Goal: Task Accomplishment & Management: Manage account settings

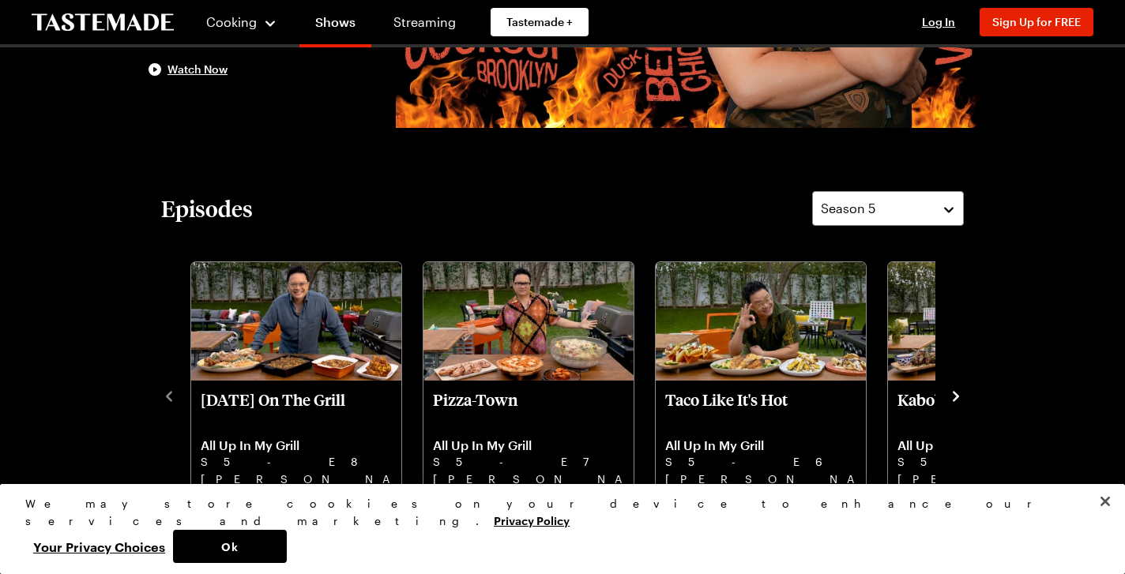
scroll to position [299, 0]
click at [956, 393] on icon "navigate to next item" at bounding box center [956, 395] width 6 height 10
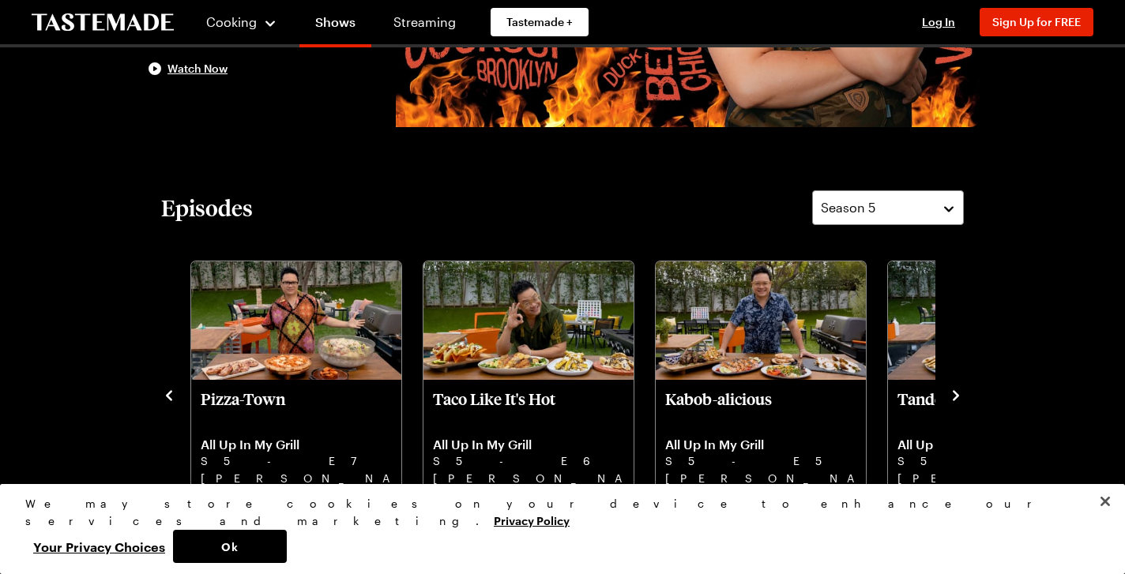
click at [954, 396] on icon "navigate to next item" at bounding box center [956, 396] width 16 height 16
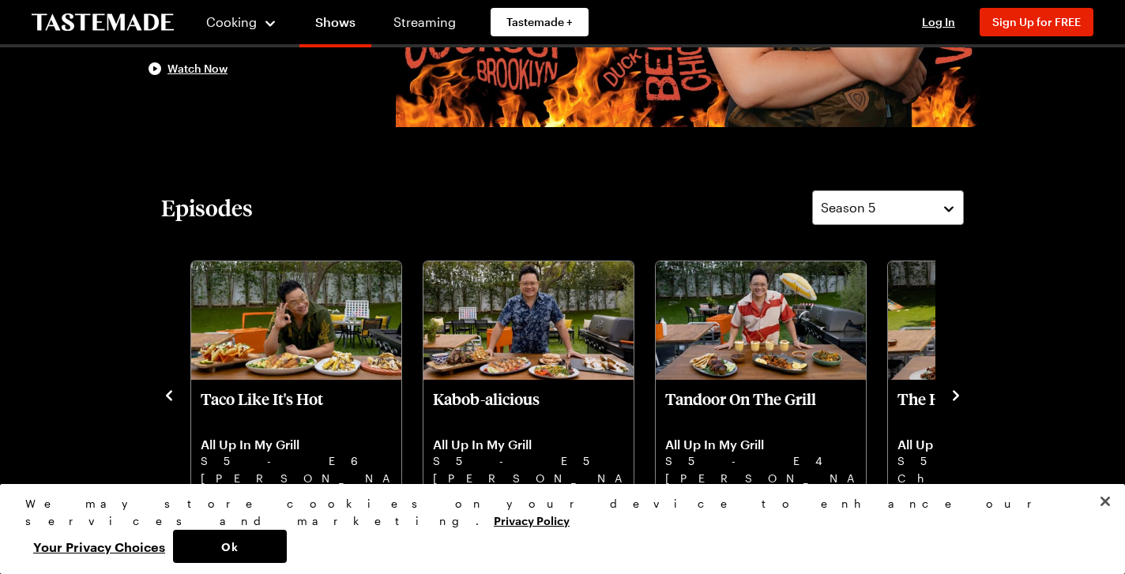
click at [954, 396] on icon "navigate to next item" at bounding box center [956, 396] width 16 height 16
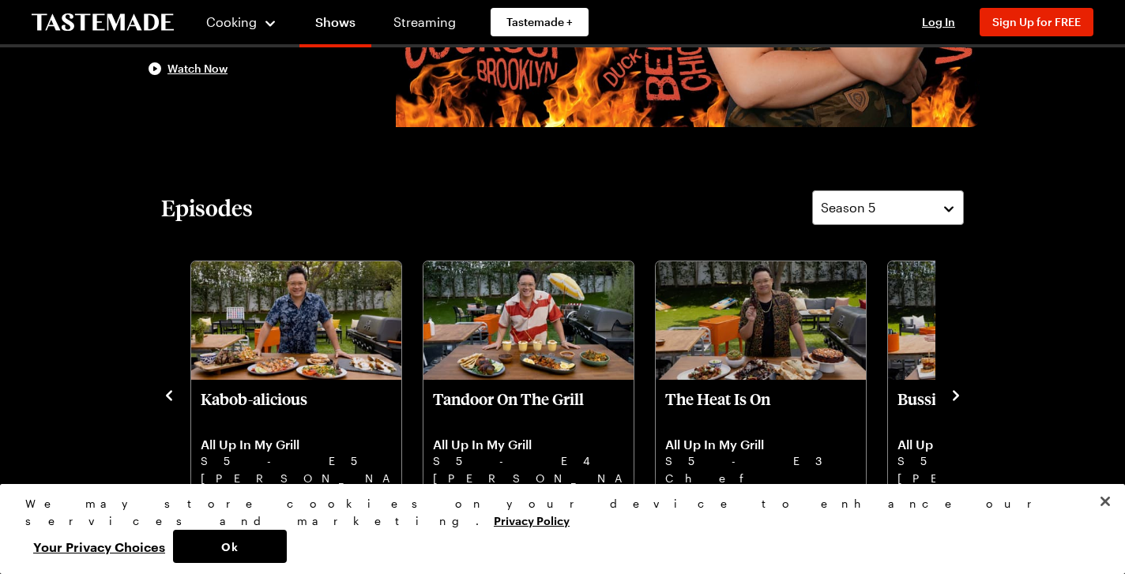
click at [954, 396] on icon "navigate to next item" at bounding box center [956, 396] width 16 height 16
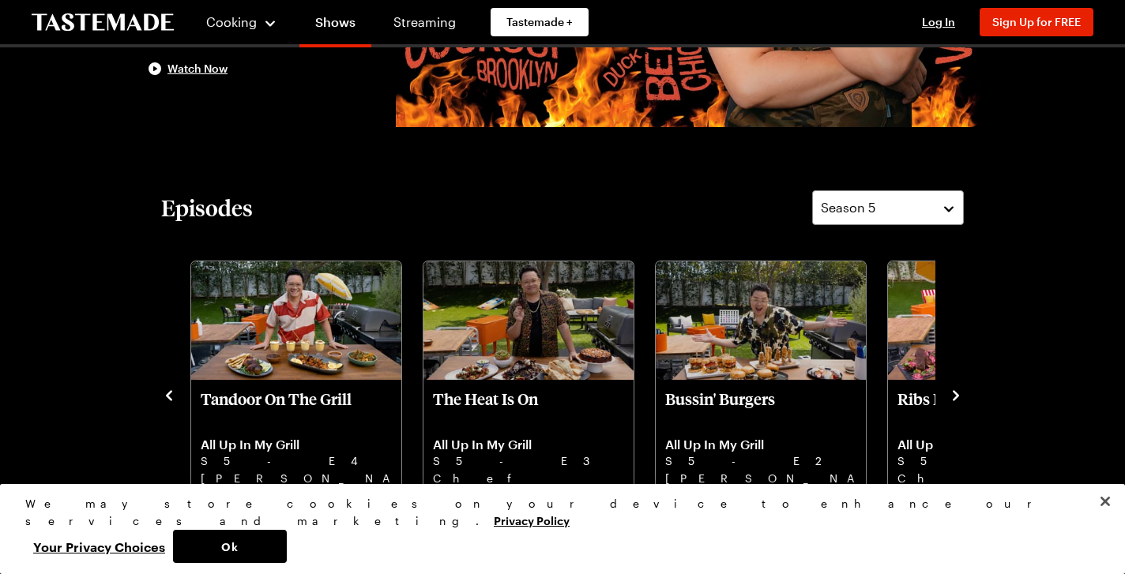
click at [954, 396] on icon "navigate to next item" at bounding box center [956, 396] width 16 height 16
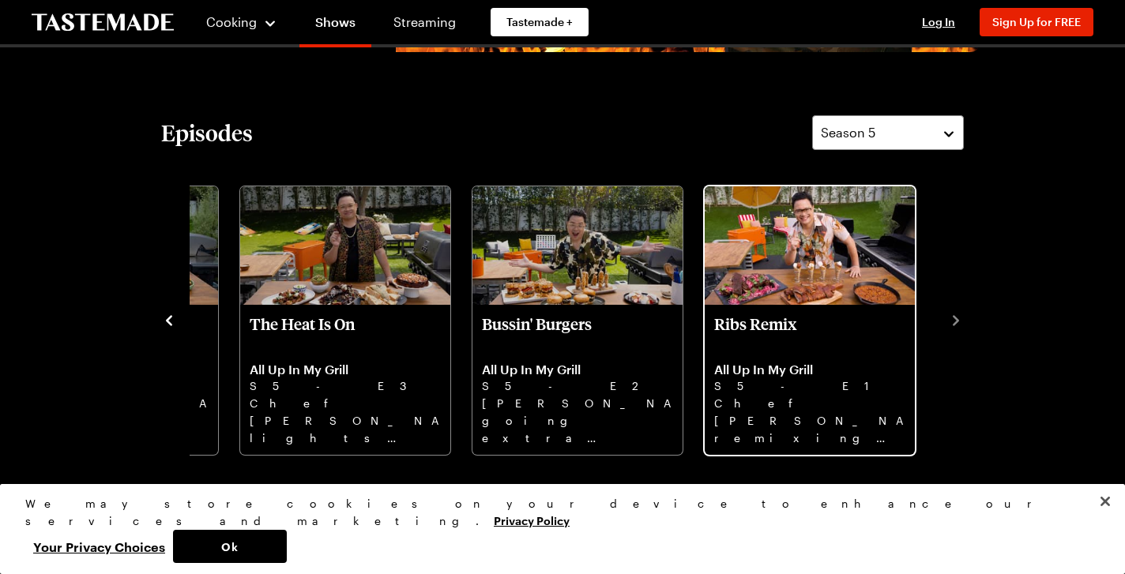
scroll to position [373, 0]
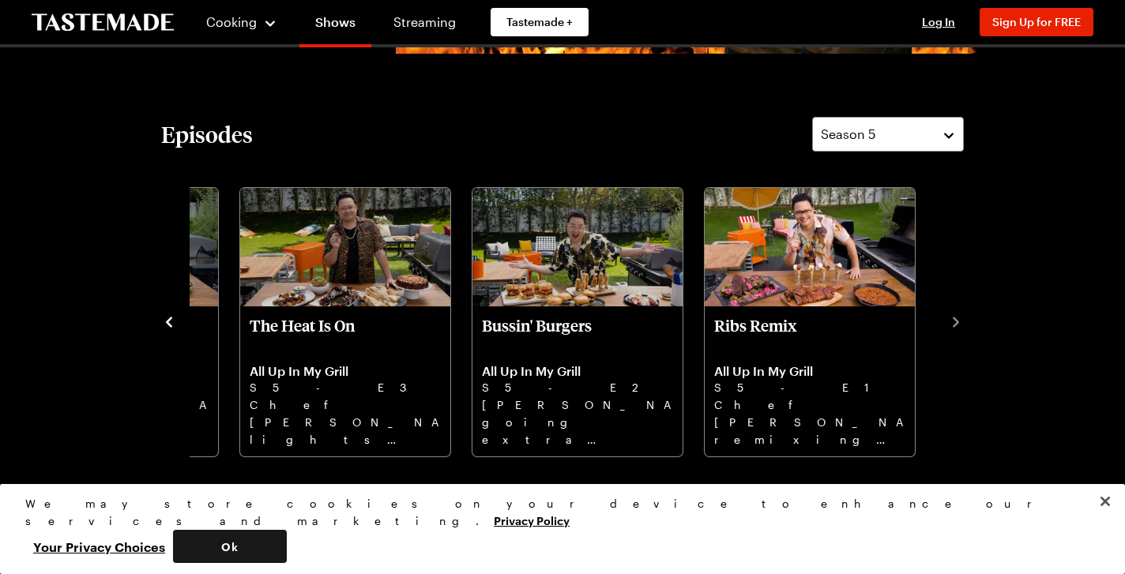
click at [287, 550] on button "Ok" at bounding box center [230, 546] width 114 height 33
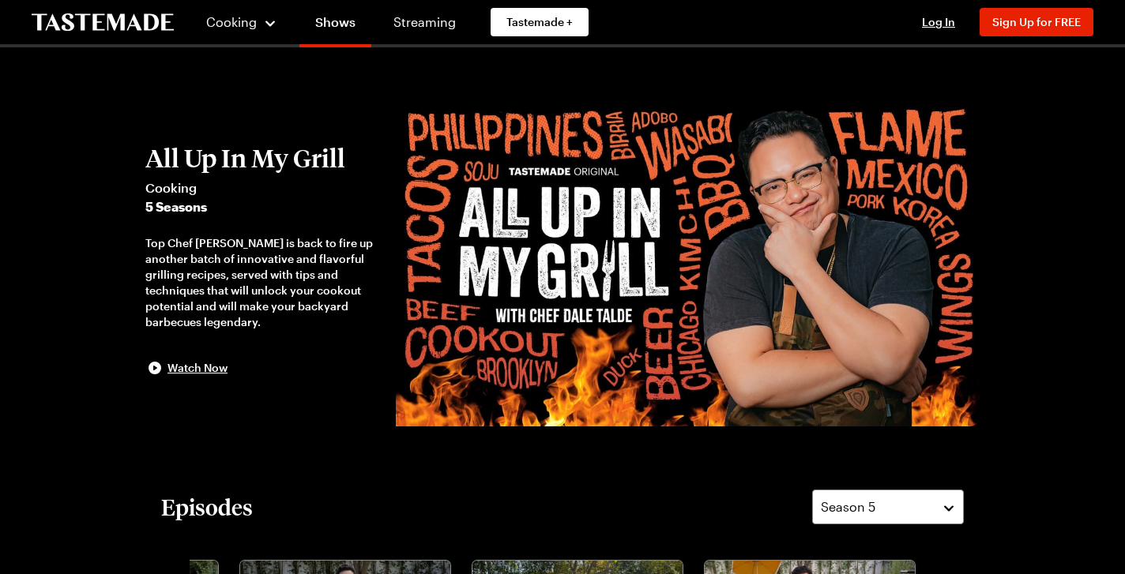
scroll to position [0, 0]
click at [922, 509] on div "Season 5" at bounding box center [876, 507] width 111 height 19
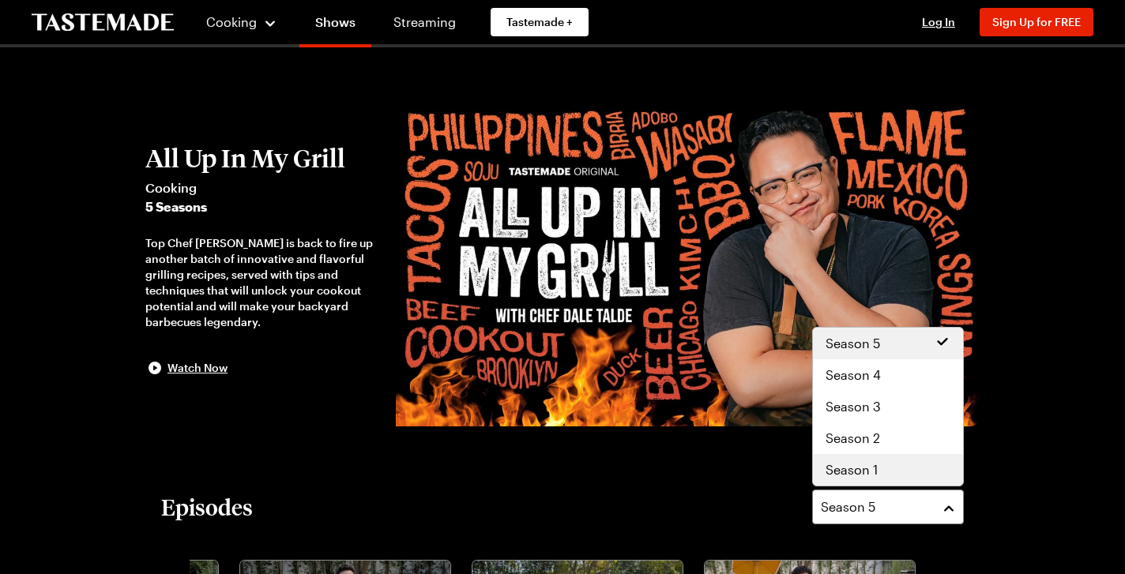
click at [907, 467] on div "Season 1" at bounding box center [887, 469] width 125 height 19
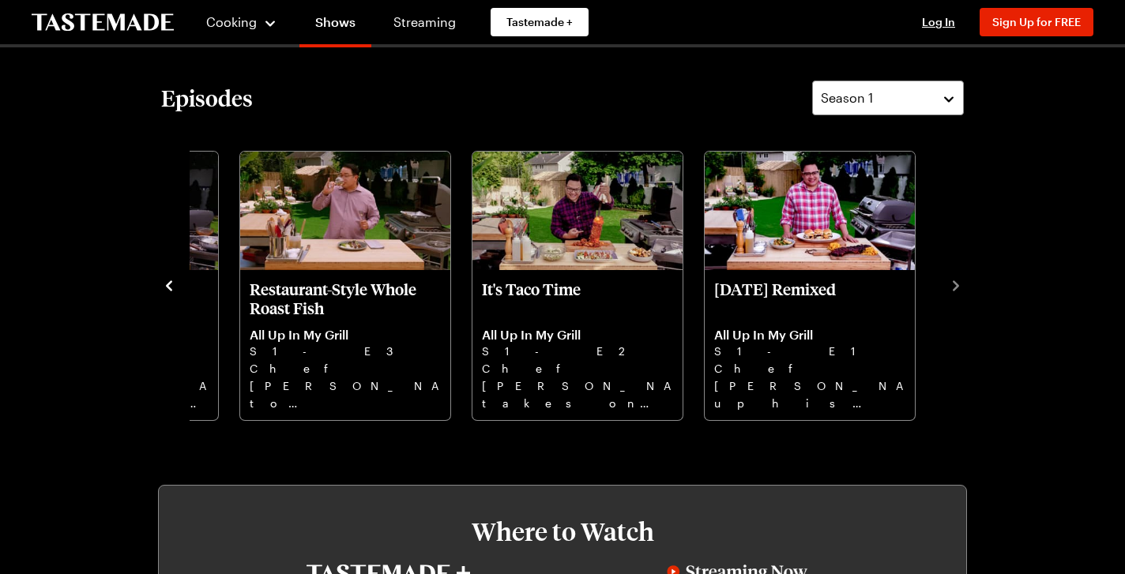
scroll to position [410, 0]
click at [167, 282] on icon "navigate to previous item" at bounding box center [169, 285] width 16 height 16
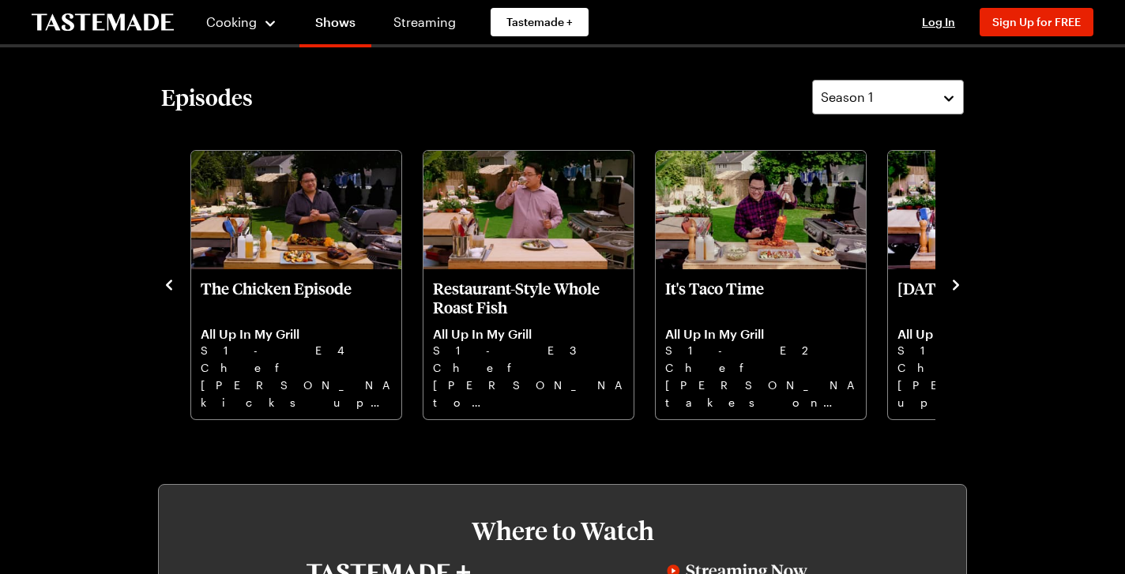
click at [167, 282] on icon "navigate to previous item" at bounding box center [169, 285] width 16 height 16
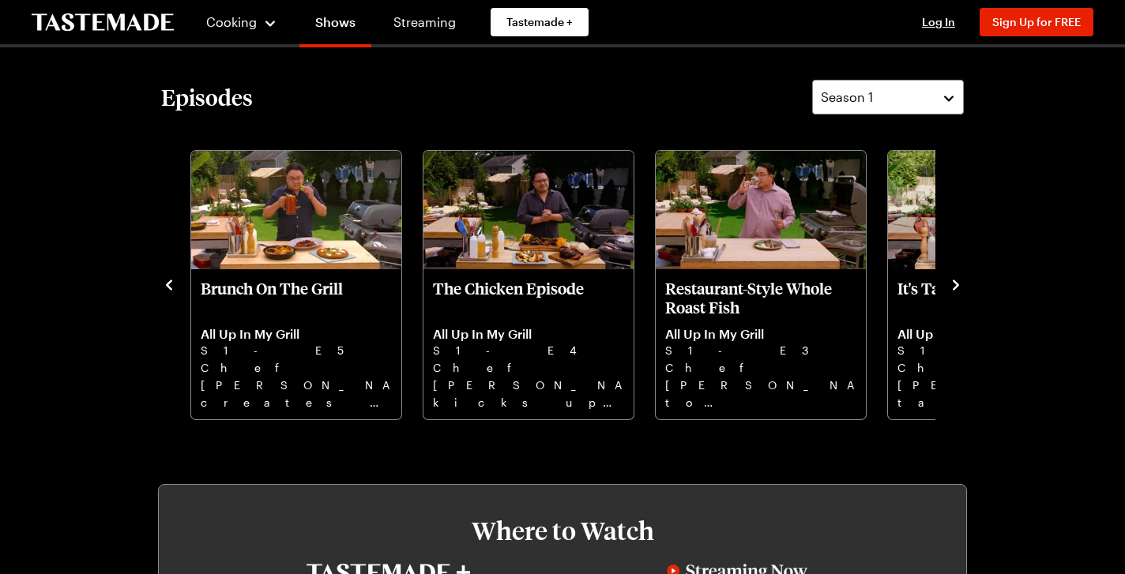
click at [167, 282] on icon "navigate to previous item" at bounding box center [169, 285] width 16 height 16
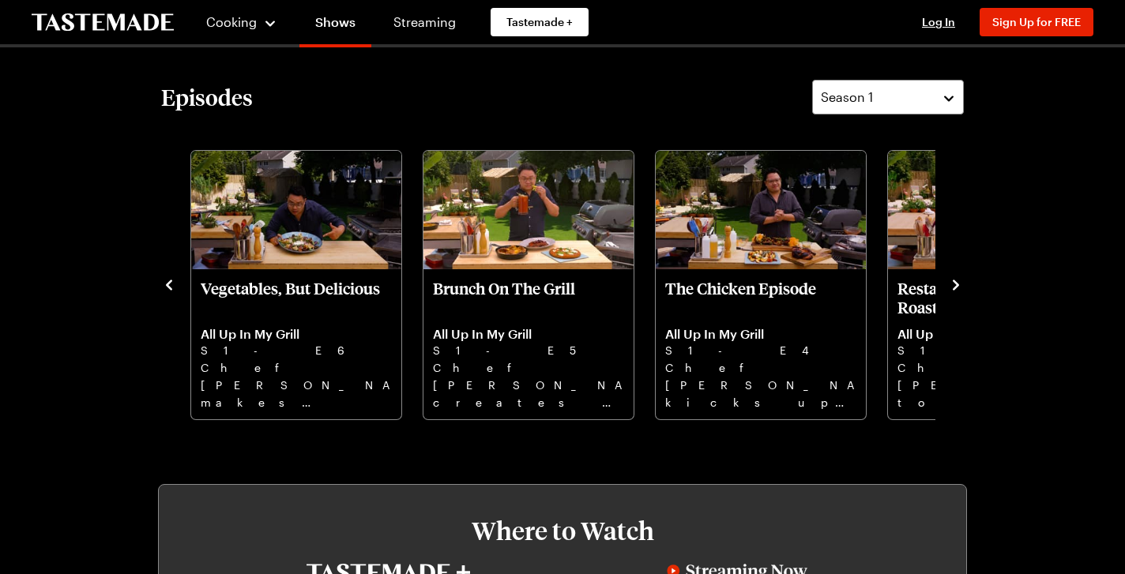
click at [167, 281] on icon "navigate to previous item" at bounding box center [169, 285] width 16 height 16
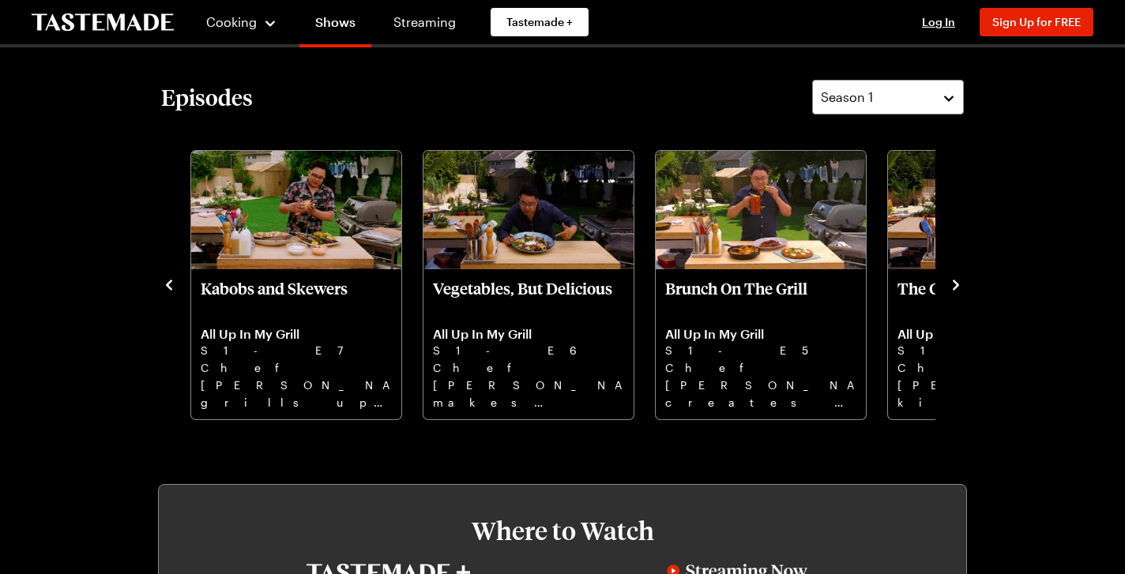
click at [167, 281] on icon "navigate to previous item" at bounding box center [169, 285] width 16 height 16
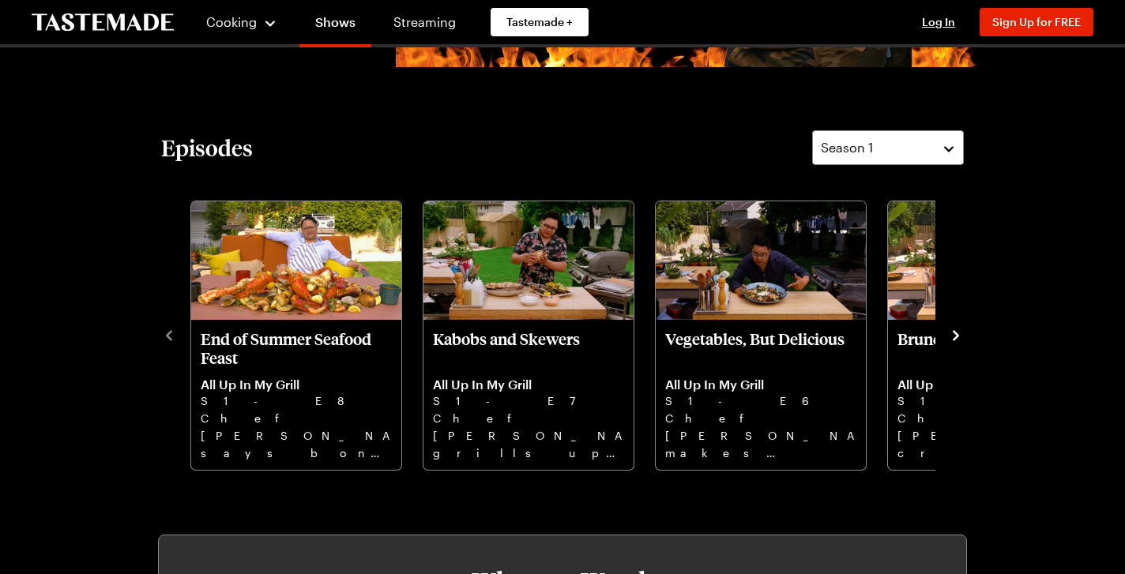
scroll to position [356, 0]
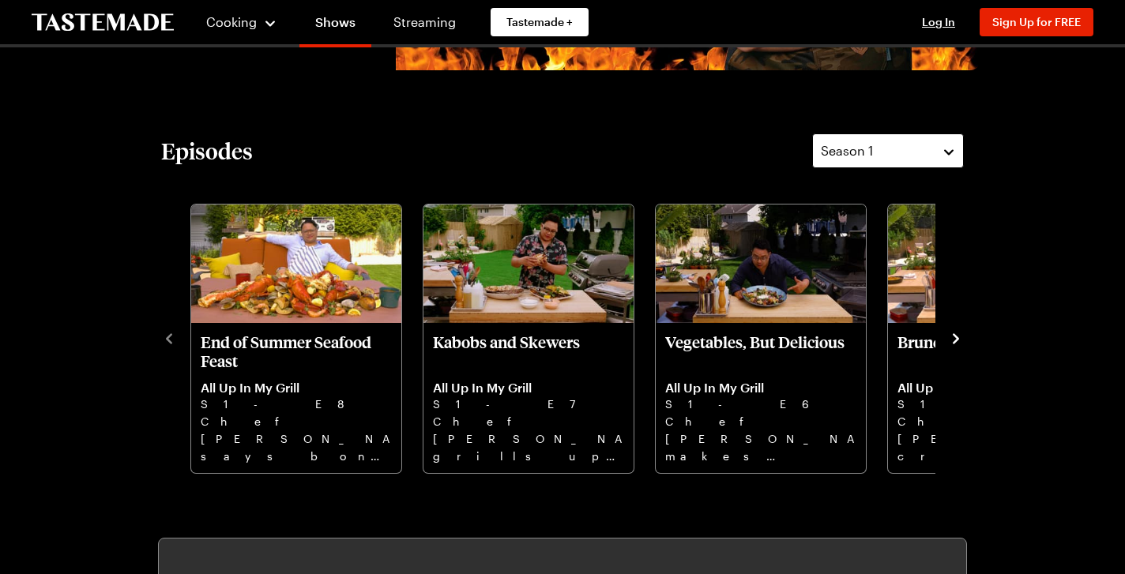
click at [886, 145] on div "Season 1" at bounding box center [876, 150] width 111 height 19
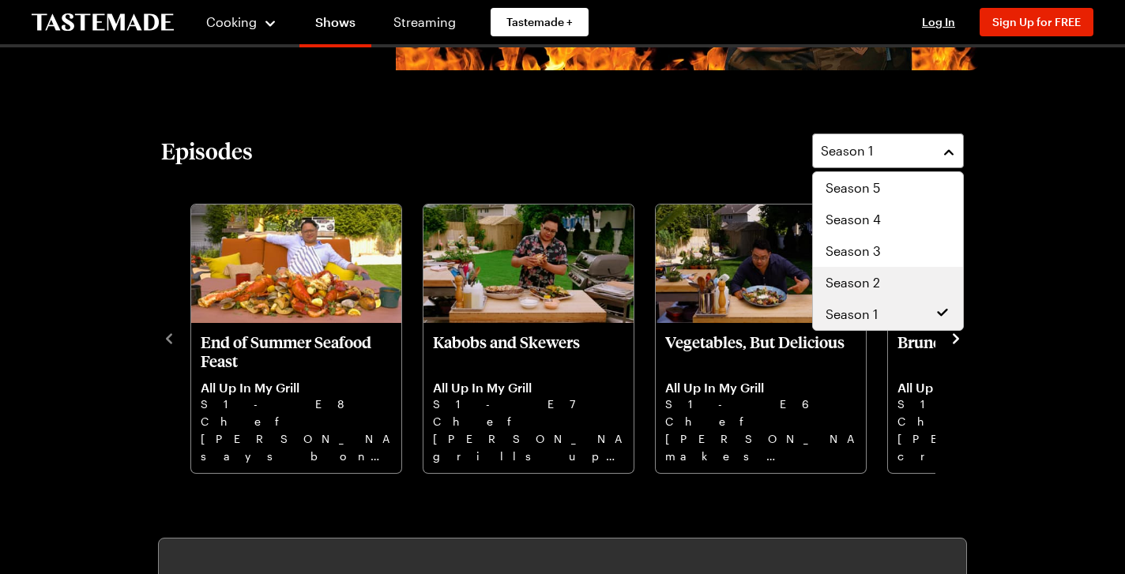
click at [869, 276] on span "Season 2" at bounding box center [852, 282] width 54 height 19
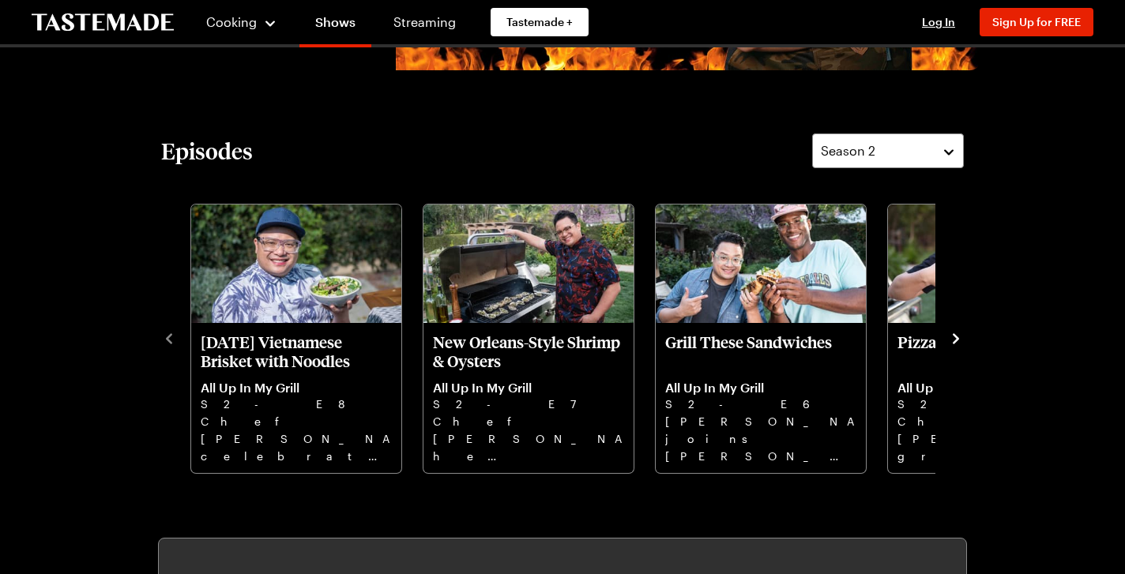
click at [955, 335] on icon "navigate to next item" at bounding box center [956, 338] width 6 height 10
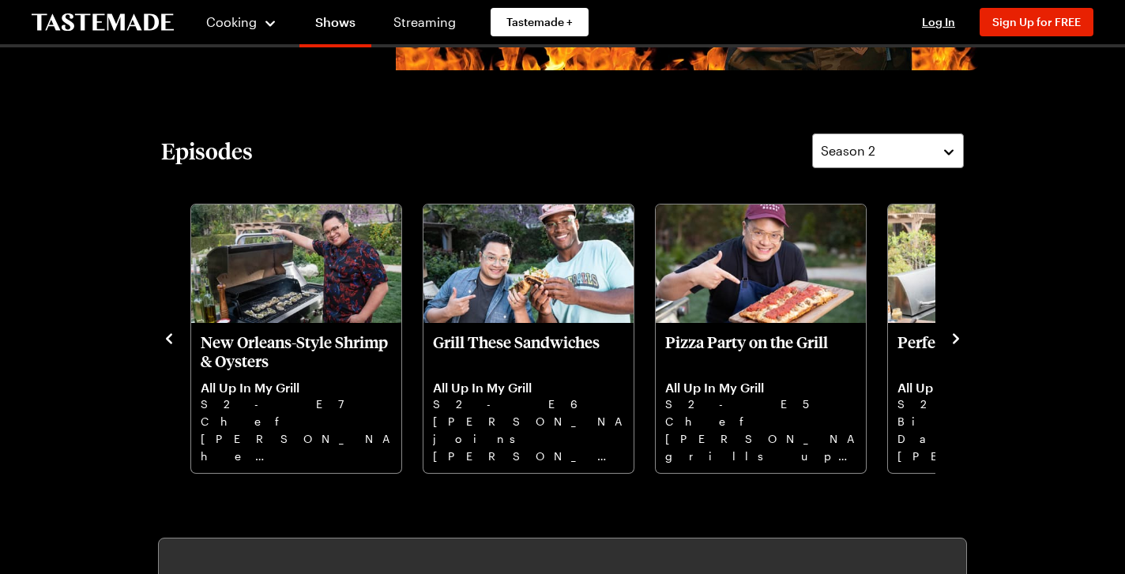
click at [954, 335] on icon "navigate to next item" at bounding box center [956, 338] width 6 height 10
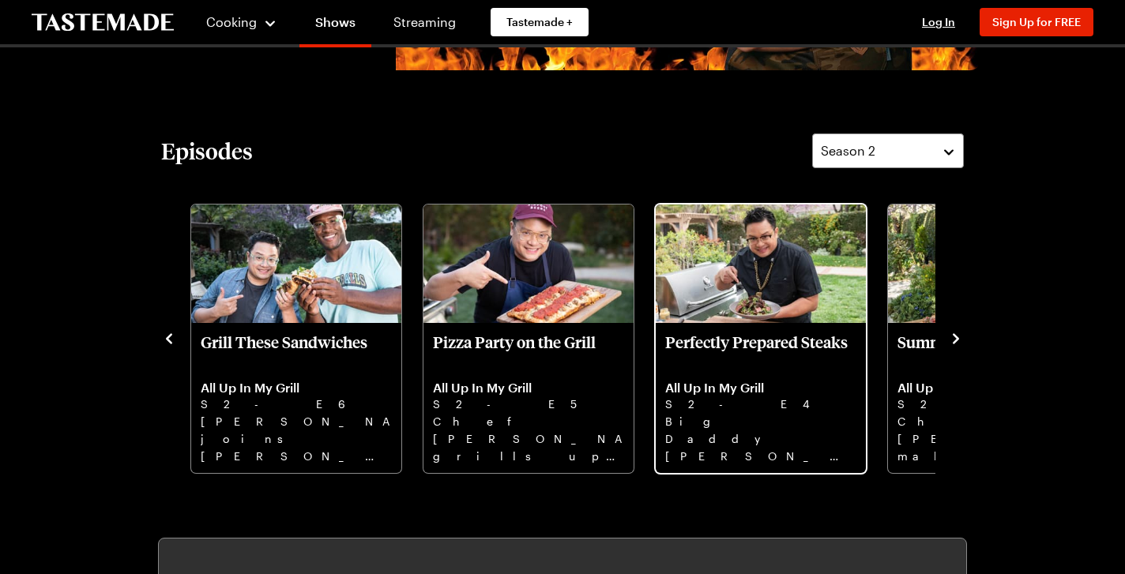
click at [774, 344] on p "Perfectly Prepared Steaks" at bounding box center [760, 352] width 191 height 38
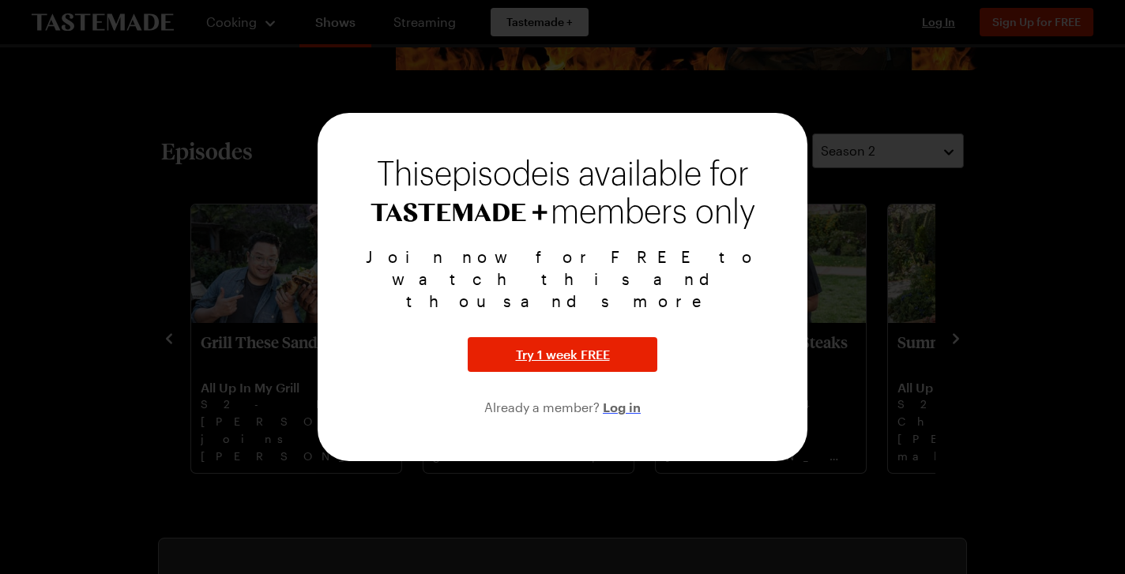
click at [623, 397] on span "Log in" at bounding box center [622, 406] width 38 height 19
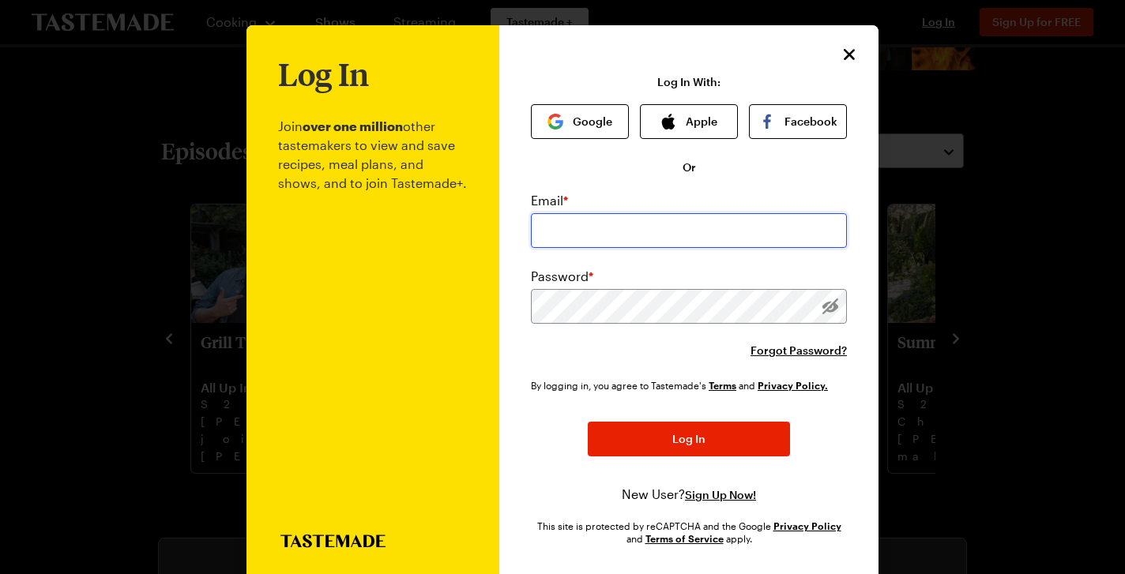
type input "[EMAIL_ADDRESS][DOMAIN_NAME]"
click at [698, 115] on button "Apple" at bounding box center [689, 121] width 98 height 35
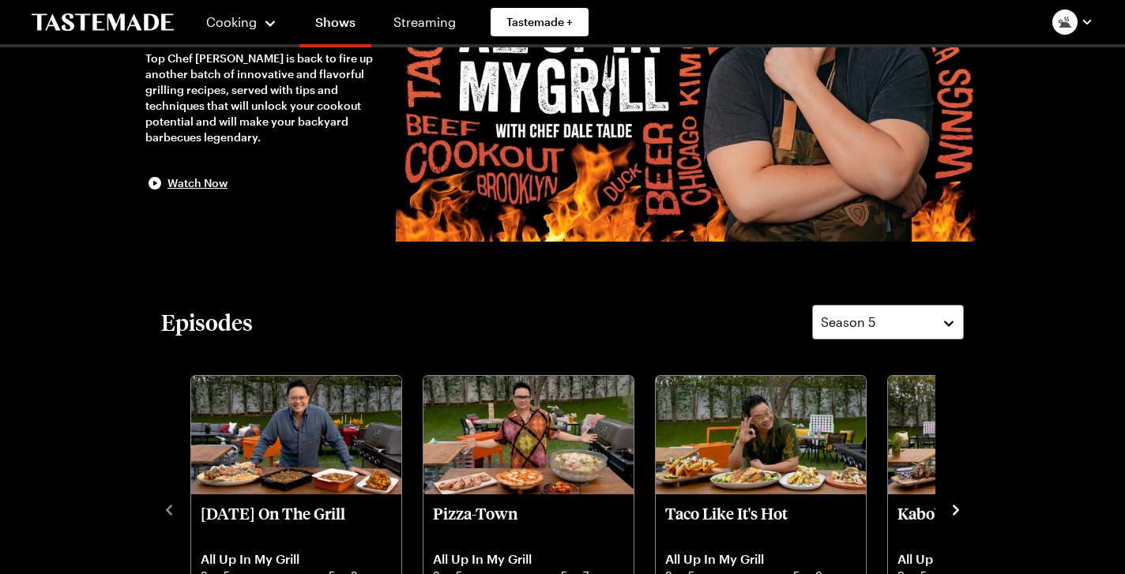
scroll to position [211, 0]
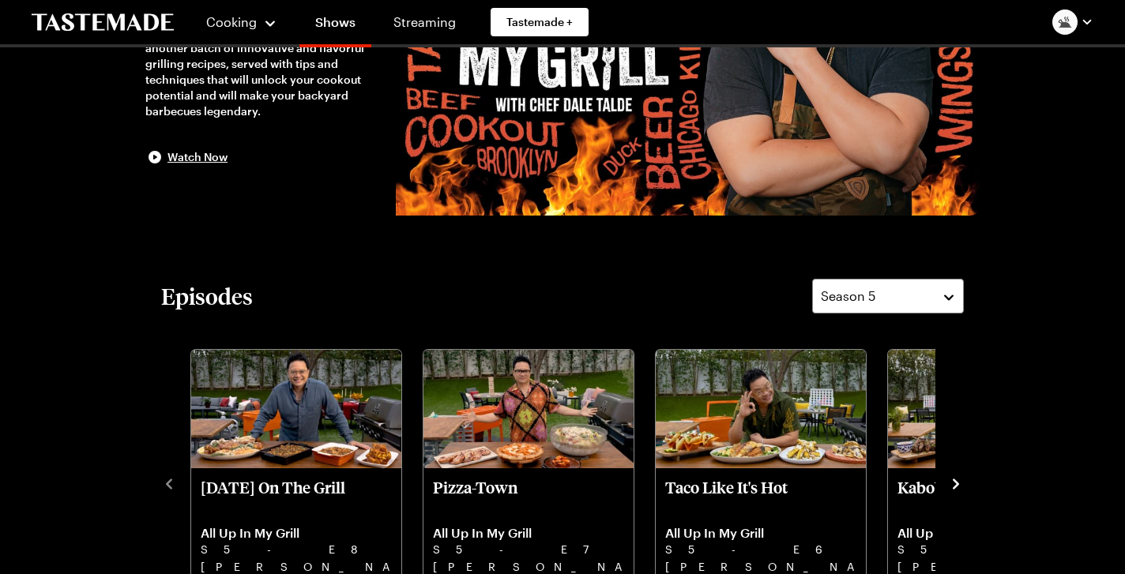
click at [934, 296] on div at bounding box center [562, 287] width 1125 height 574
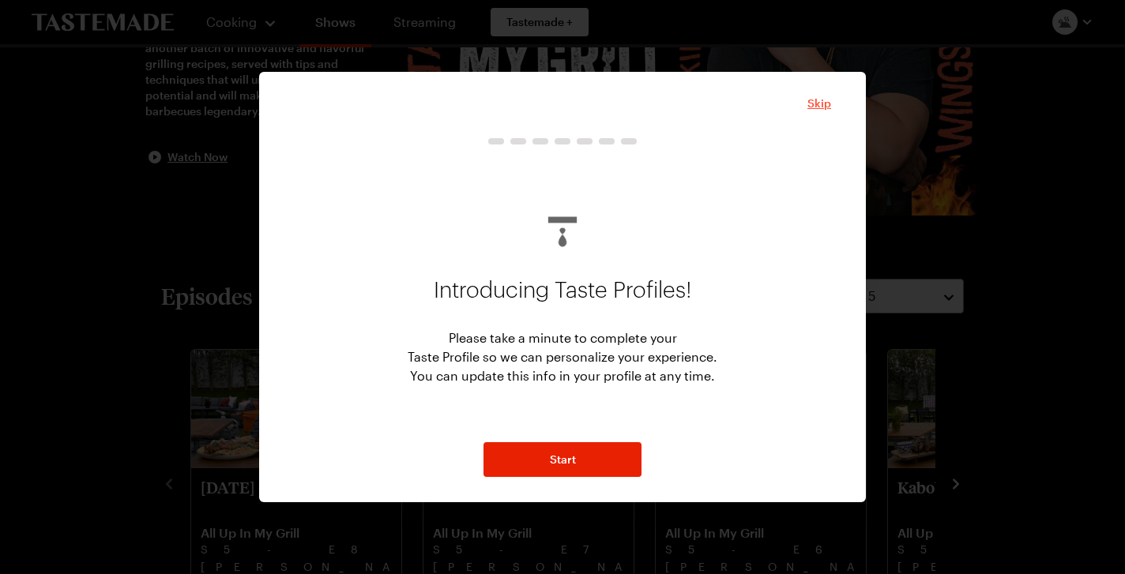
click at [824, 100] on span "Skip" at bounding box center [819, 104] width 24 height 16
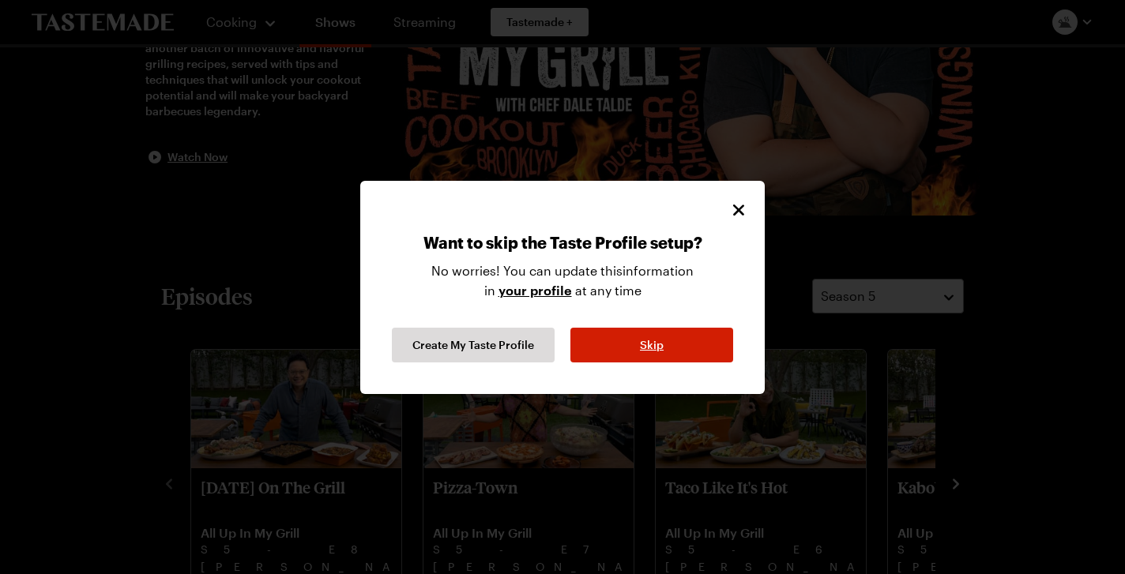
click at [658, 345] on span "Skip" at bounding box center [652, 345] width 24 height 16
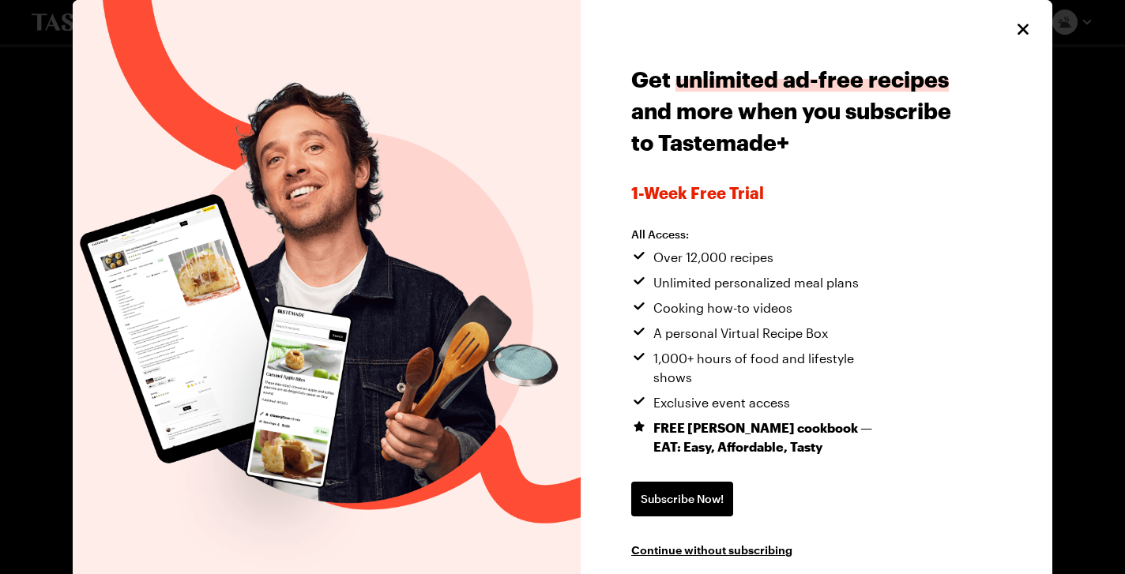
click at [1020, 27] on icon "Close" at bounding box center [1022, 29] width 11 height 11
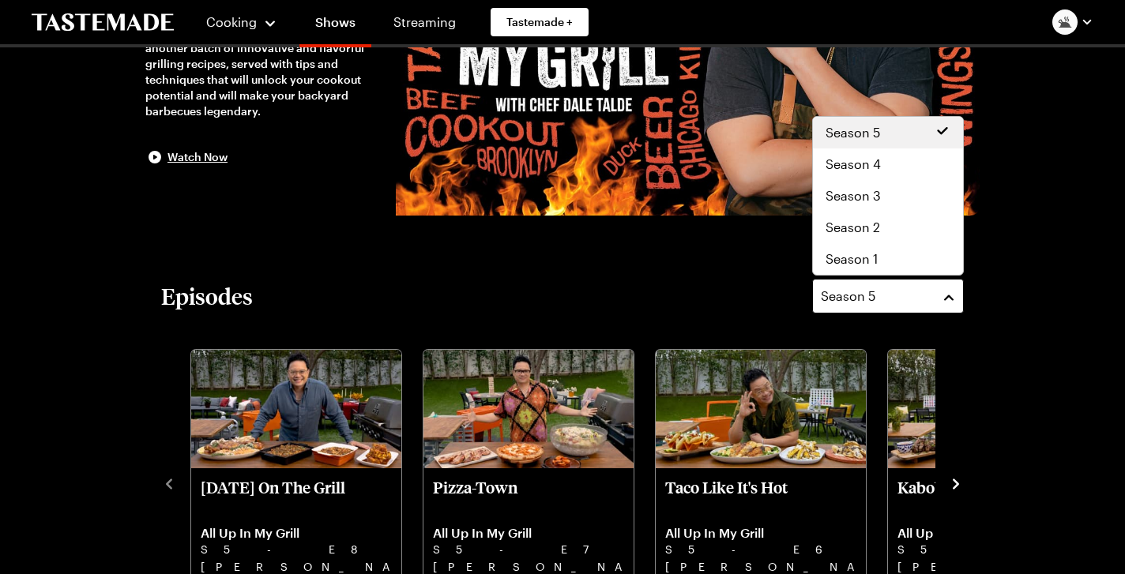
click at [882, 297] on div "Season 5" at bounding box center [876, 296] width 111 height 19
click at [872, 218] on span "Season 2" at bounding box center [852, 227] width 54 height 19
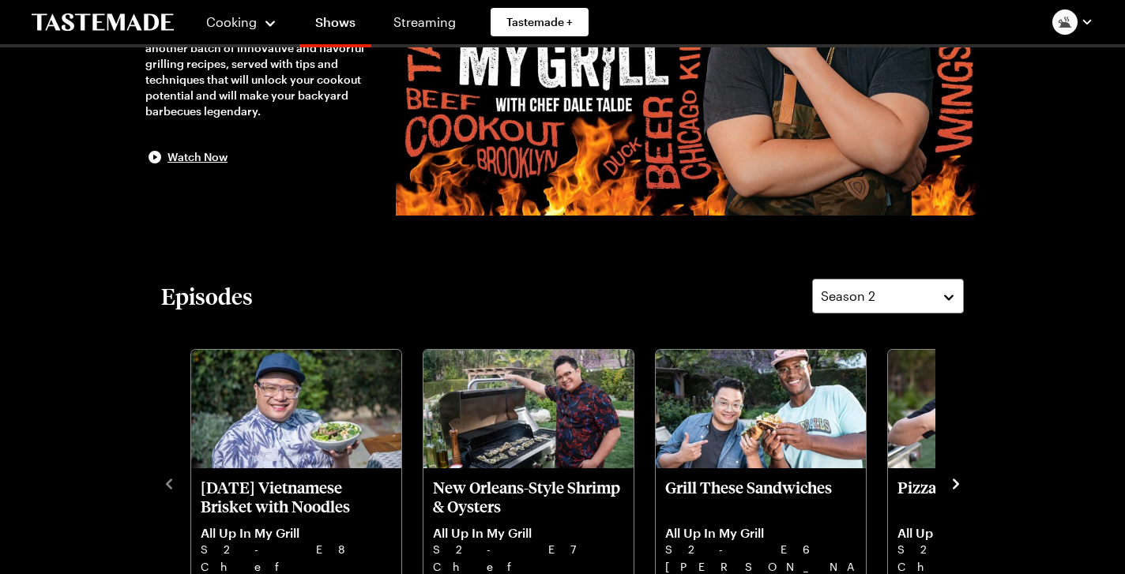
click at [957, 478] on icon "navigate to next item" at bounding box center [956, 484] width 16 height 16
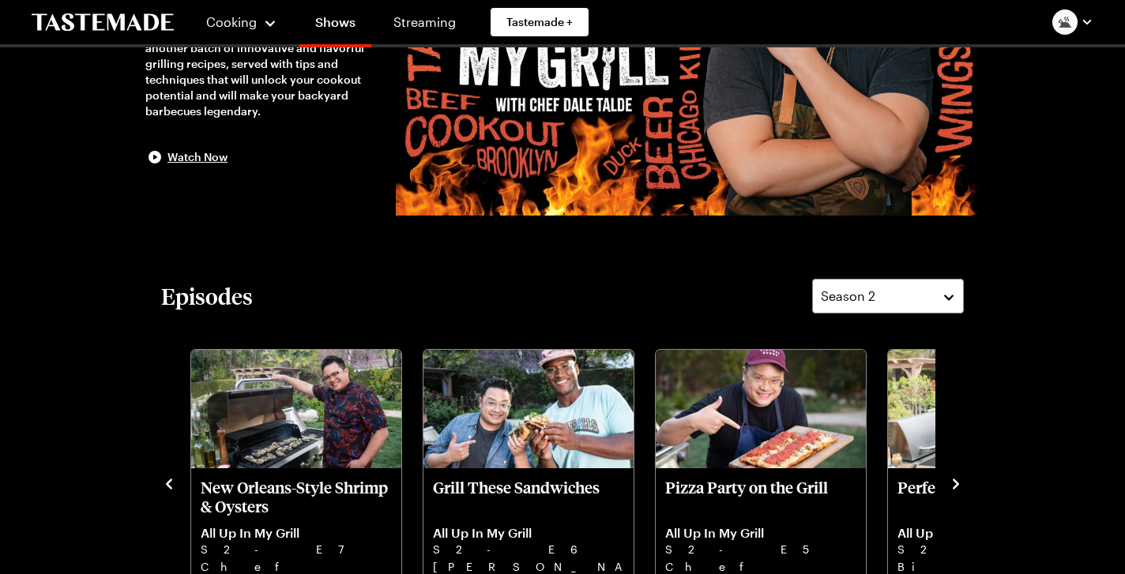
click at [953, 483] on icon "navigate to next item" at bounding box center [956, 484] width 16 height 16
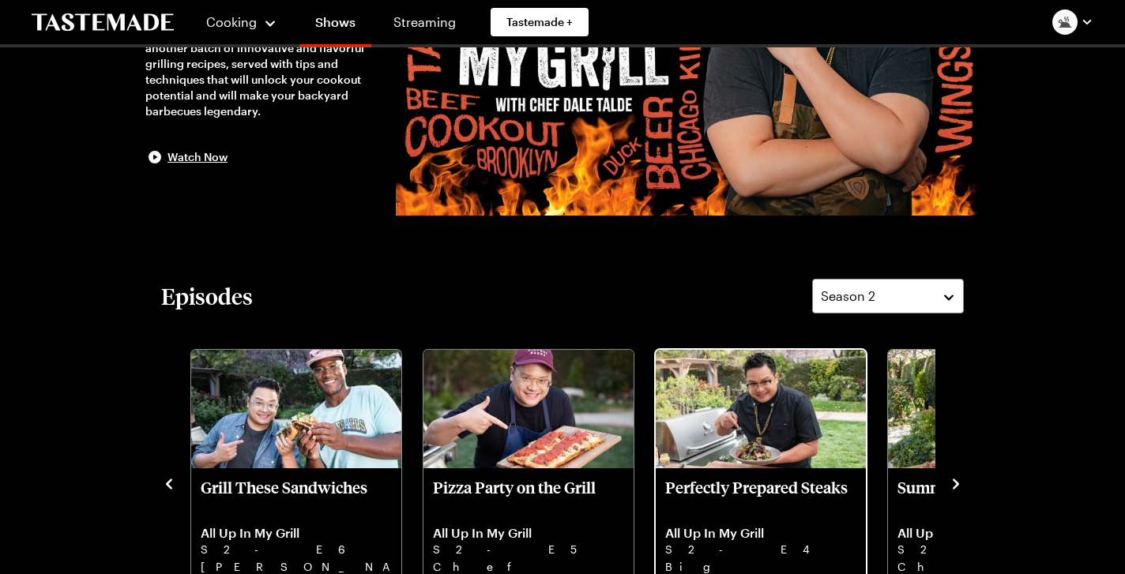
click at [789, 457] on img "Perfectly Prepared Steaks" at bounding box center [761, 409] width 210 height 118
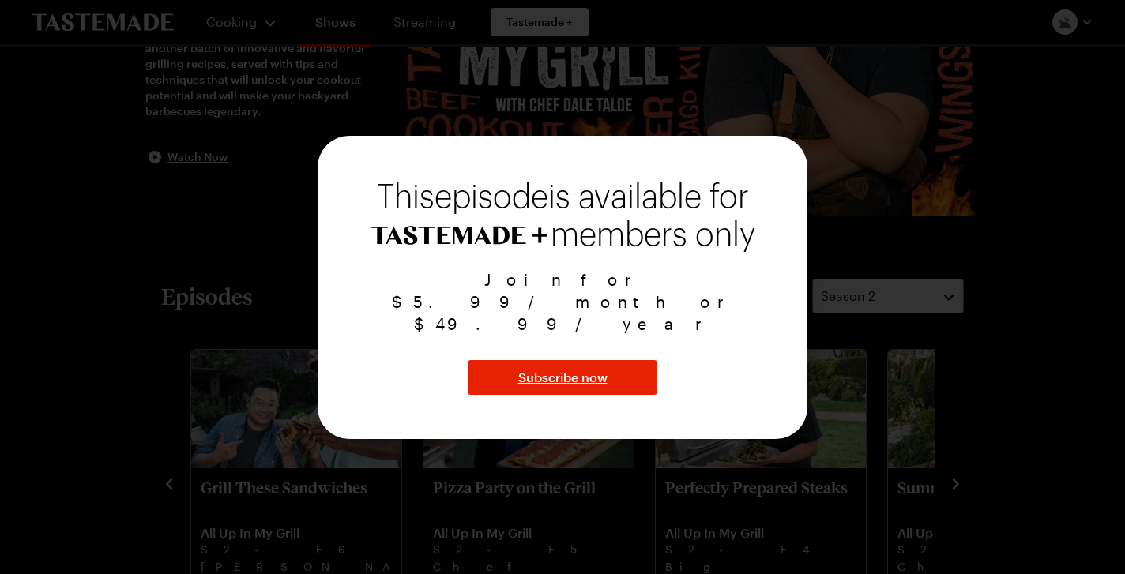
click at [847, 430] on div at bounding box center [562, 287] width 1125 height 574
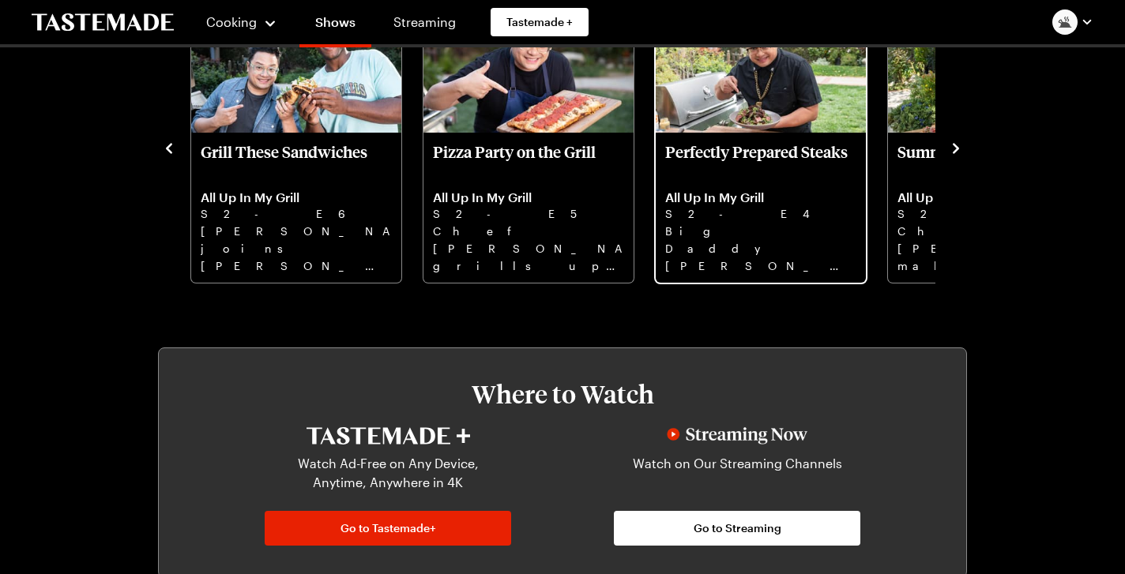
scroll to position [547, 0]
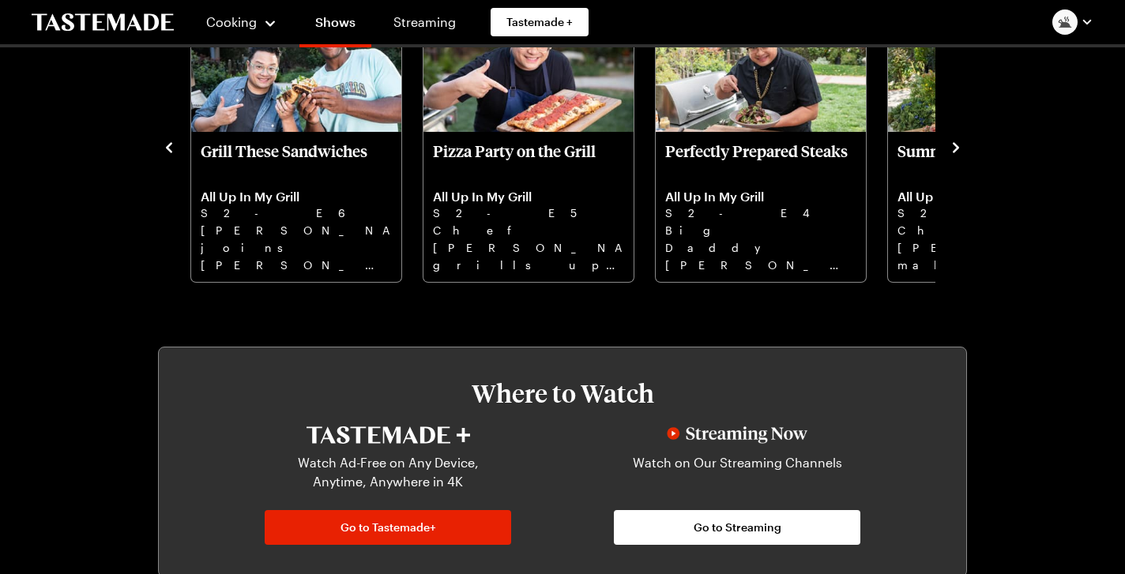
click at [1072, 18] on img "button" at bounding box center [1064, 21] width 25 height 25
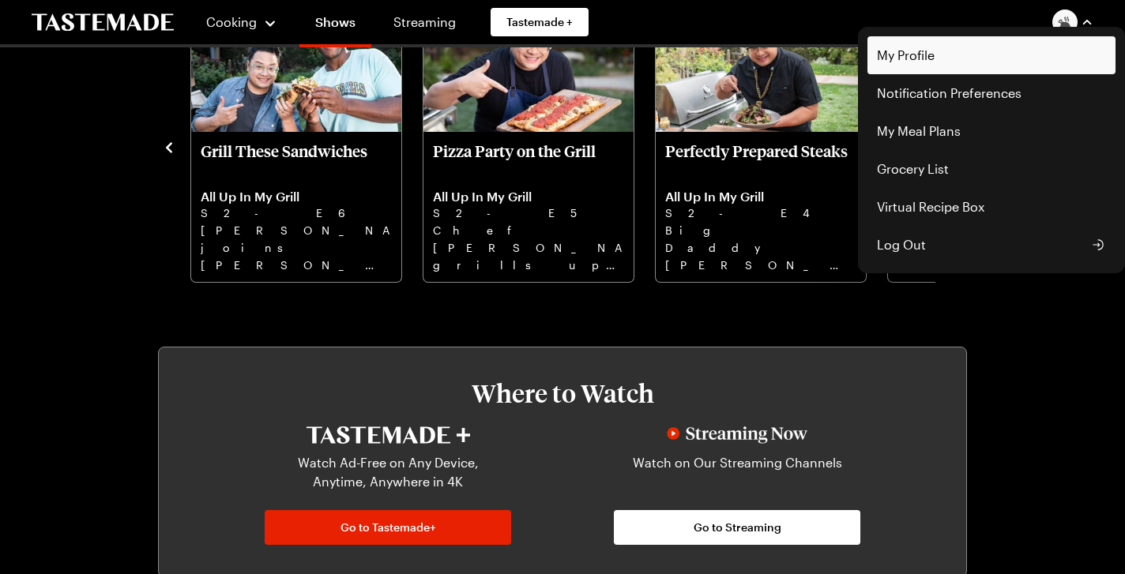
click at [911, 55] on link "My Profile" at bounding box center [991, 55] width 248 height 38
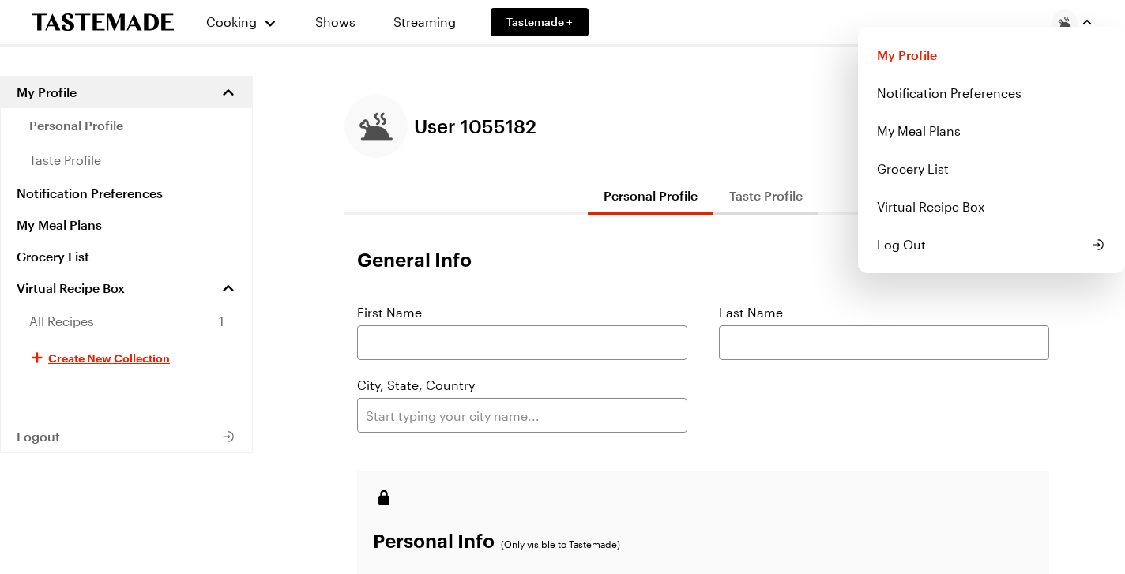
click at [662, 105] on div "Cooking Shows Streaming Tastemade + My Profile Notification Preferences My Meal…" at bounding box center [562, 468] width 1125 height 937
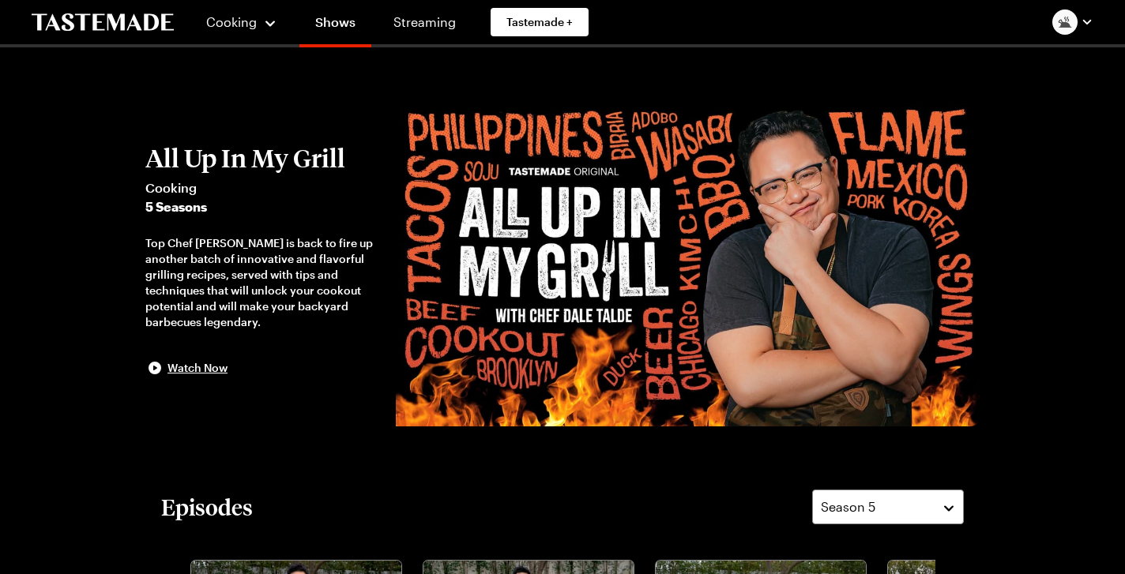
scroll to position [547, 0]
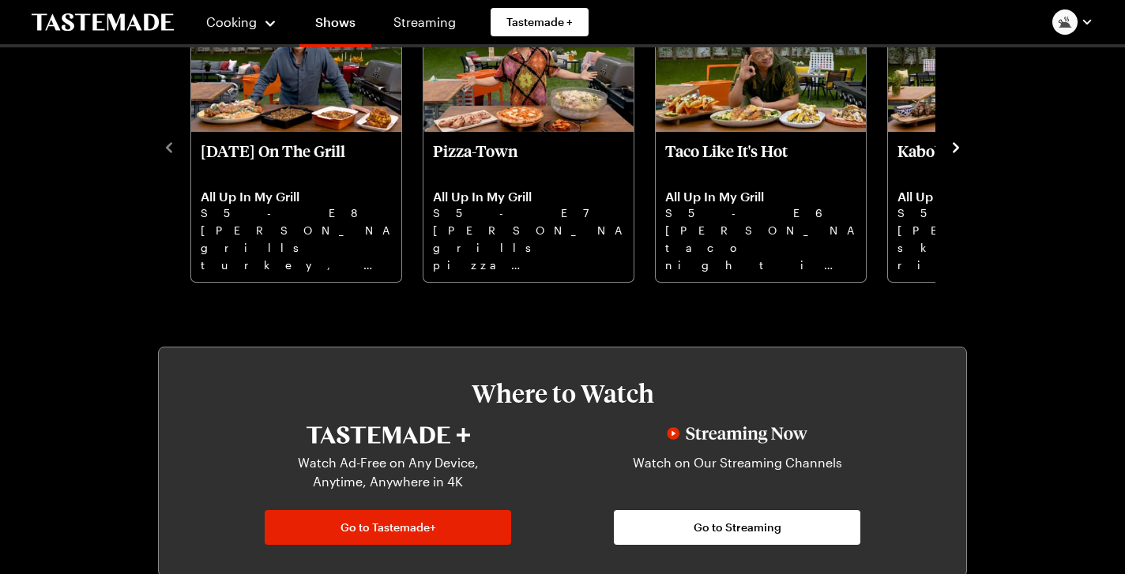
click at [953, 148] on icon "navigate to next item" at bounding box center [956, 148] width 16 height 16
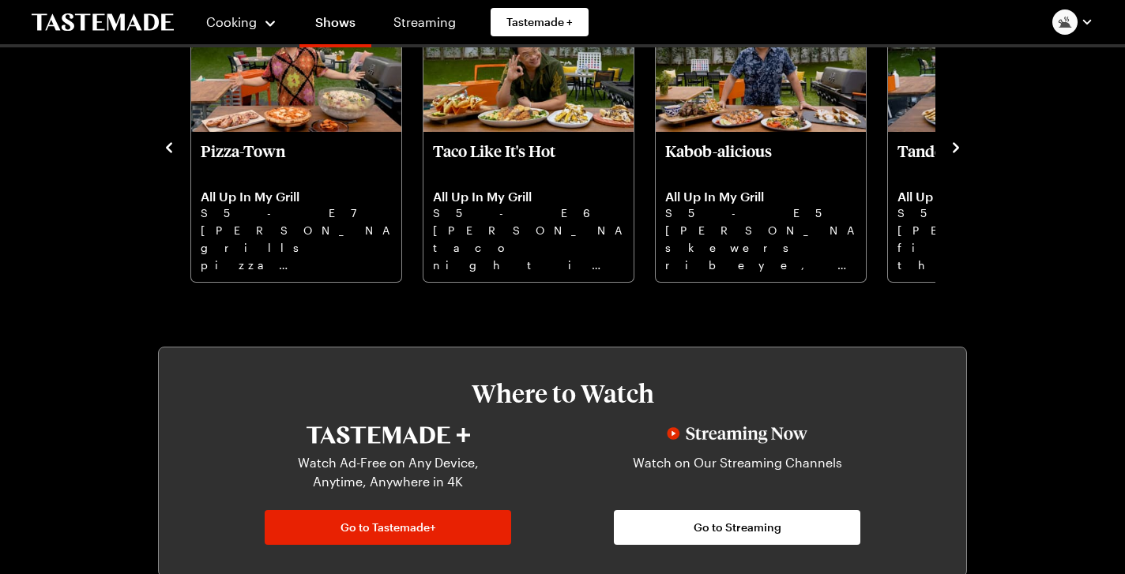
click at [953, 148] on icon "navigate to next item" at bounding box center [956, 148] width 16 height 16
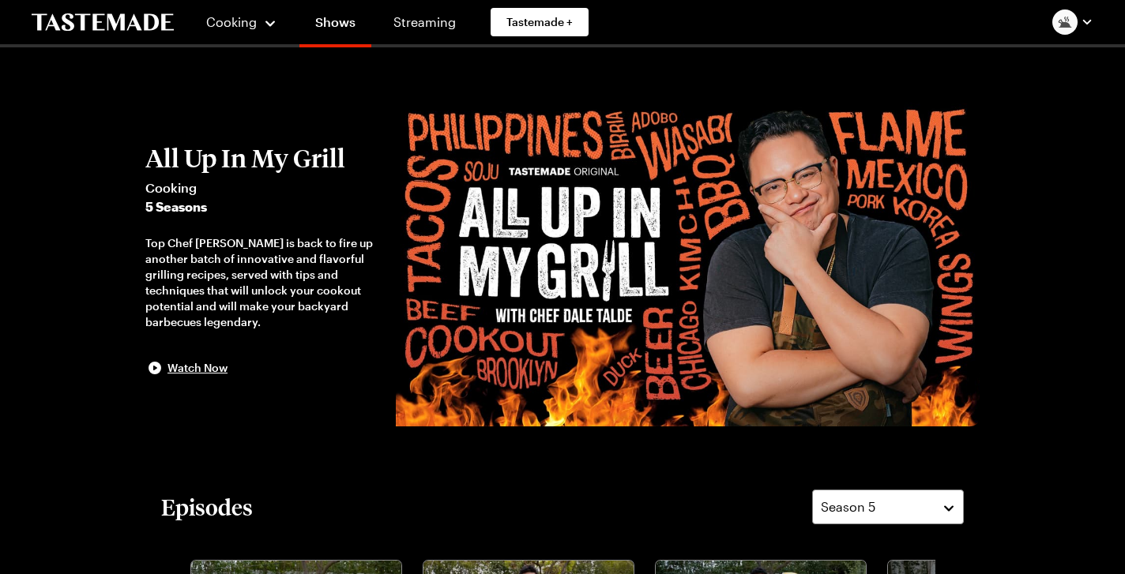
scroll to position [0, 0]
click at [1068, 21] on img "button" at bounding box center [1064, 21] width 25 height 25
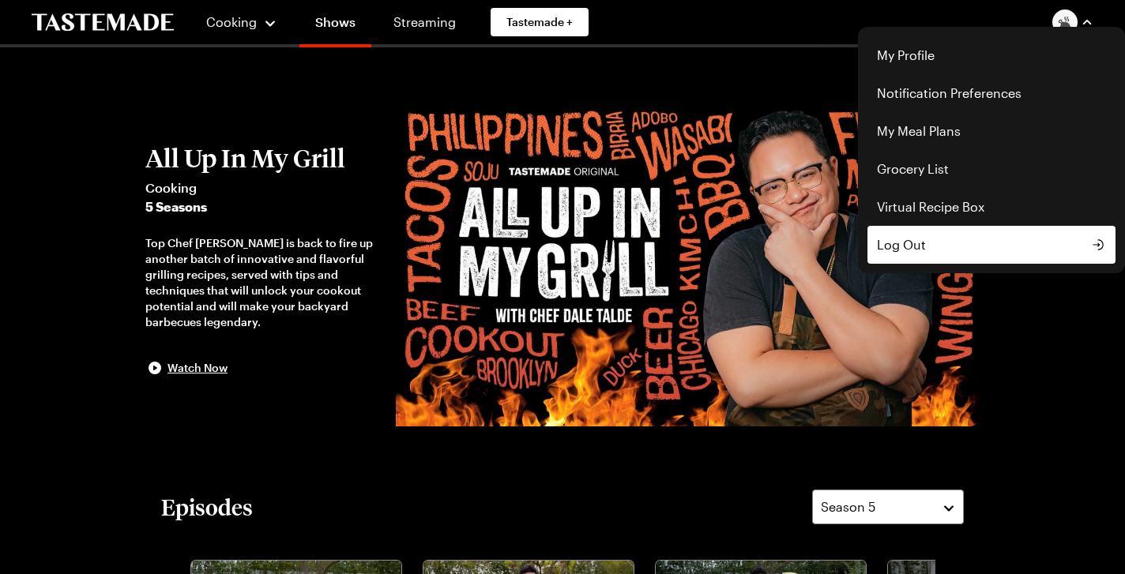
click at [912, 239] on span "Log Out" at bounding box center [901, 244] width 49 height 19
